Goal: Information Seeking & Learning: Learn about a topic

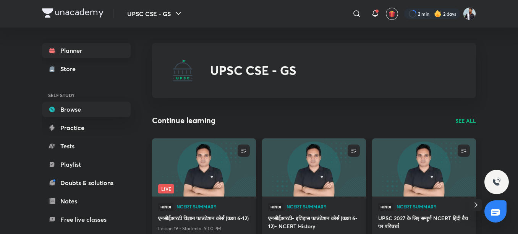
click at [96, 47] on link "Planner" at bounding box center [86, 50] width 89 height 15
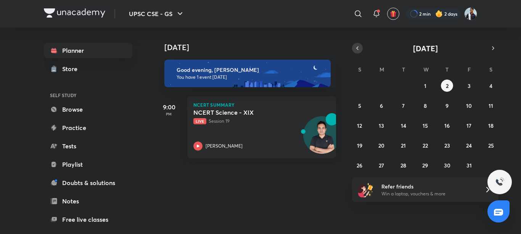
click at [361, 49] on button "button" at bounding box center [357, 48] width 11 height 11
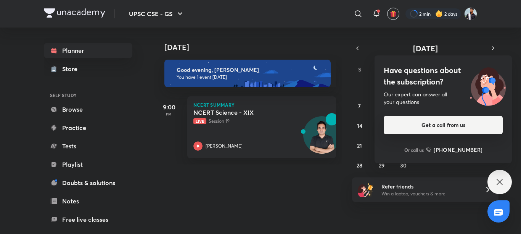
click at [450, 124] on button "Get a call from us" at bounding box center [443, 125] width 119 height 18
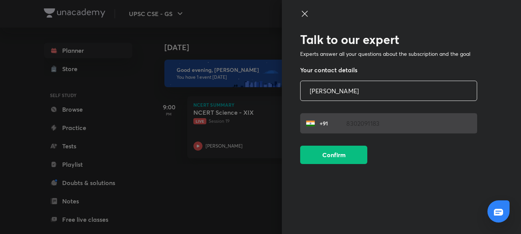
click at [305, 11] on icon at bounding box center [304, 13] width 9 height 9
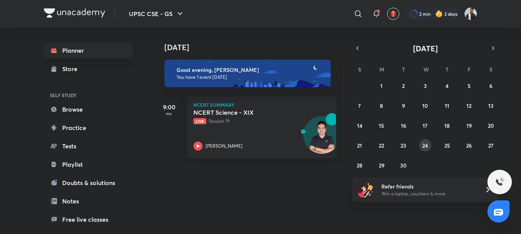
click at [429, 145] on button "24" at bounding box center [425, 145] width 12 height 12
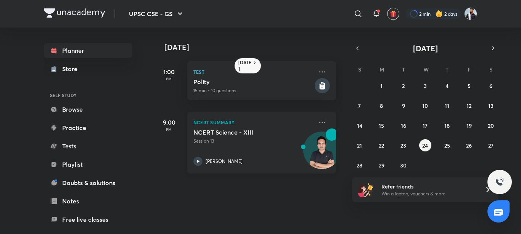
click at [317, 117] on div "NCERT Summary NCERT Science - XIII Session 13 Parvej Alam" at bounding box center [261, 142] width 149 height 62
click at [318, 119] on icon at bounding box center [322, 122] width 9 height 9
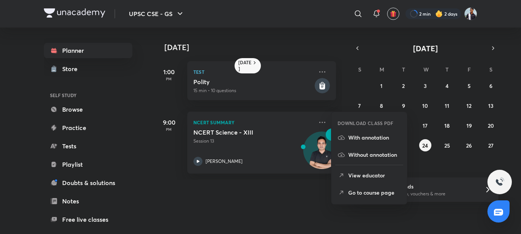
click at [379, 132] on li "With annotation" at bounding box center [370, 137] width 76 height 17
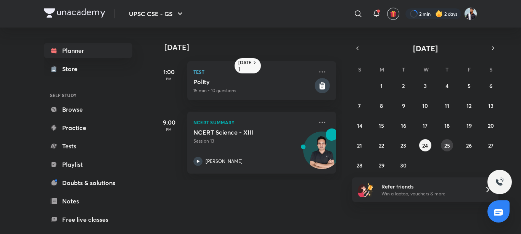
click at [450, 142] on abbr "25" at bounding box center [448, 145] width 6 height 7
click at [473, 144] on button "26" at bounding box center [469, 145] width 12 height 12
click at [493, 146] on abbr "27" at bounding box center [491, 145] width 5 height 7
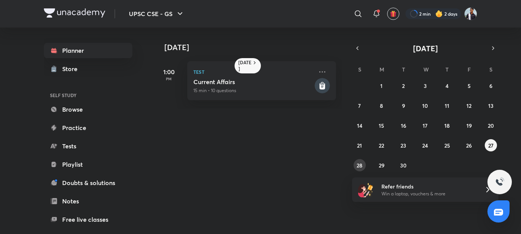
click at [362, 166] on abbr "28" at bounding box center [360, 164] width 6 height 7
click at [381, 165] on abbr "29" at bounding box center [382, 164] width 6 height 7
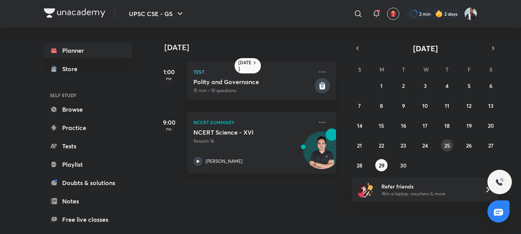
click at [446, 143] on abbr "25" at bounding box center [448, 145] width 6 height 7
click at [318, 118] on icon at bounding box center [322, 122] width 9 height 9
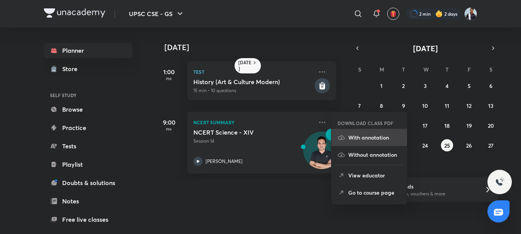
click at [371, 134] on p "With annotation" at bounding box center [374, 137] width 53 height 8
